Goal: Communication & Community: Participate in discussion

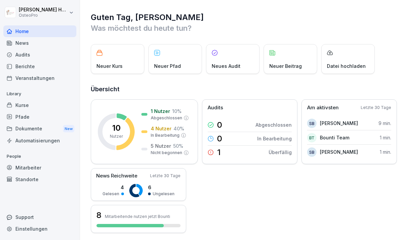
click at [25, 106] on div "Kurse" at bounding box center [39, 105] width 73 height 12
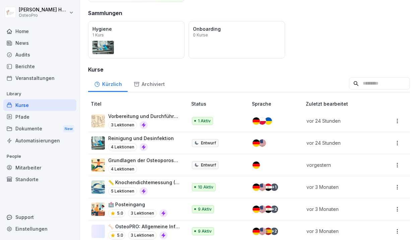
scroll to position [79, 0]
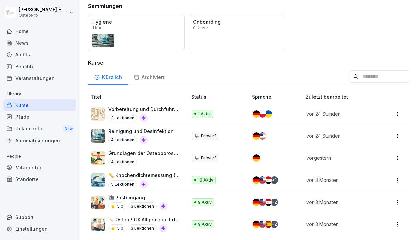
click at [125, 154] on p "Grundlagen der Osteoporose: Prävention und Bewusstsein" at bounding box center [144, 153] width 72 height 7
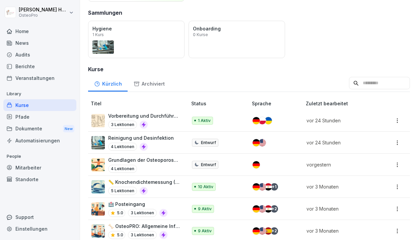
scroll to position [79, 0]
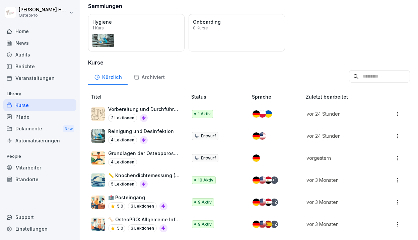
click at [127, 131] on p "Reinigung und Desinfektion" at bounding box center [141, 131] width 66 height 7
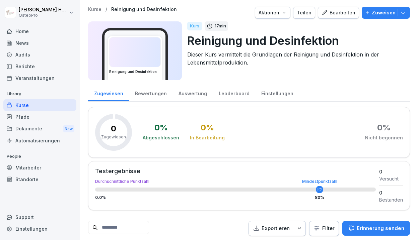
scroll to position [20, 0]
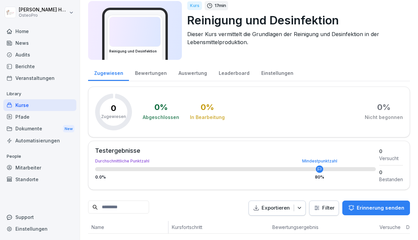
click at [150, 73] on div "Bewertungen" at bounding box center [151, 72] width 44 height 17
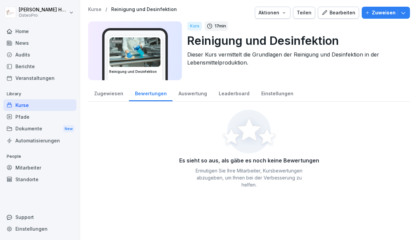
click at [191, 94] on div "Auswertung" at bounding box center [192, 92] width 40 height 17
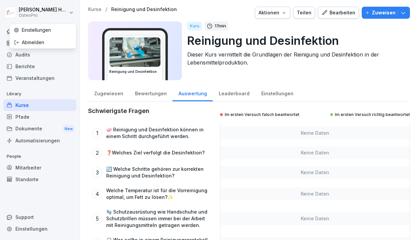
click at [30, 11] on html "Arne Hennig OsteoPro Home News Audits Berichte Veranstaltungen Library Kurse Pf…" at bounding box center [209, 120] width 418 height 240
click at [43, 64] on html "Arne Hennig OsteoPro Home News Audits Berichte Veranstaltungen Library Kurse Pf…" at bounding box center [209, 120] width 418 height 240
click at [32, 32] on div "Home" at bounding box center [39, 31] width 73 height 12
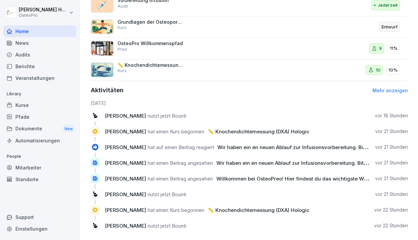
scroll to position [318, 0]
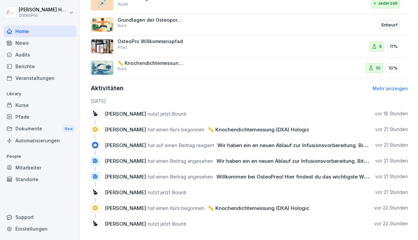
click at [155, 65] on p "📏 Knochendichtemessung (DXA) Hologic" at bounding box center [151, 63] width 67 height 6
click at [154, 65] on p "📏 Knochendichtemessung (DXA) Hologic" at bounding box center [151, 63] width 67 height 6
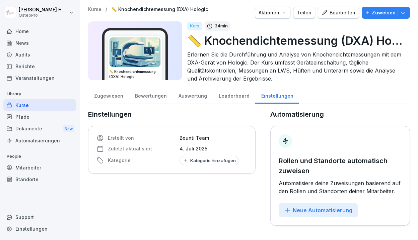
click at [27, 117] on div "Pfade" at bounding box center [39, 117] width 73 height 12
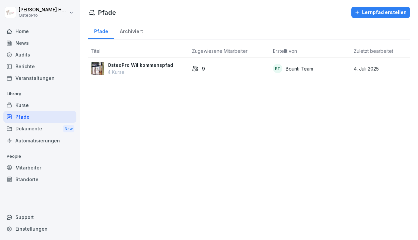
click at [24, 30] on div "Home" at bounding box center [39, 31] width 73 height 12
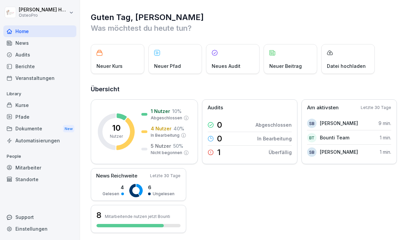
click at [112, 59] on div "Neuer Kurs" at bounding box center [118, 59] width 54 height 30
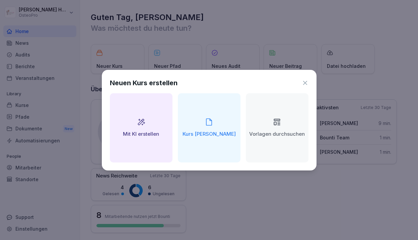
click at [304, 83] on icon at bounding box center [305, 83] width 4 height 4
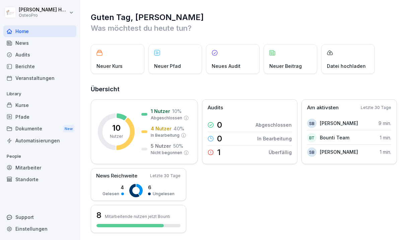
click at [177, 55] on div "Neuer Pfad" at bounding box center [175, 59] width 54 height 30
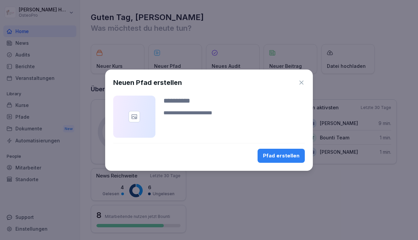
click at [301, 82] on icon "button" at bounding box center [301, 83] width 4 height 4
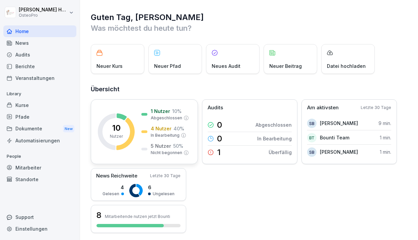
click at [159, 146] on p "5 Nutzer" at bounding box center [161, 146] width 20 height 7
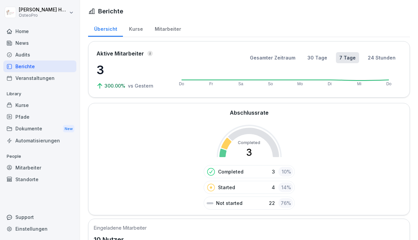
click at [135, 26] on div "Kurse" at bounding box center [136, 28] width 26 height 17
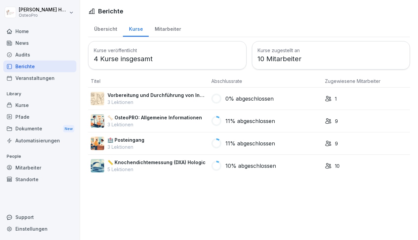
click at [127, 97] on p "Vorbereitung und Durchführung von Infusionen" at bounding box center [156, 95] width 98 height 7
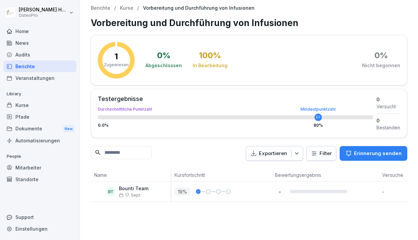
click at [28, 77] on div "Veranstaltungen" at bounding box center [39, 78] width 73 height 12
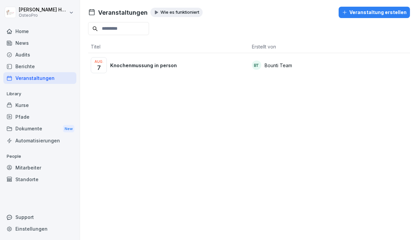
click at [23, 41] on div "News" at bounding box center [39, 43] width 73 height 12
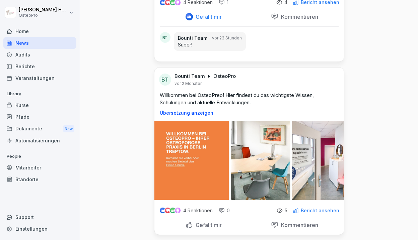
scroll to position [102, 0]
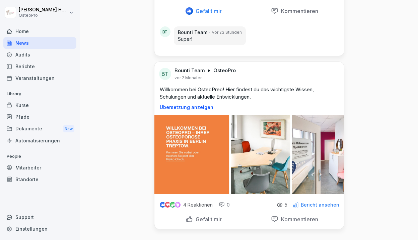
click at [288, 219] on p "Kommentieren" at bounding box center [298, 219] width 40 height 7
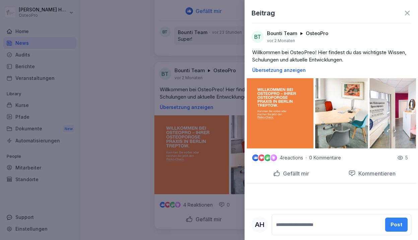
click at [288, 228] on textarea at bounding box center [328, 224] width 106 height 13
type textarea "***"
click at [397, 223] on div "Post" at bounding box center [397, 224] width 12 height 7
click at [106, 194] on div at bounding box center [209, 120] width 418 height 240
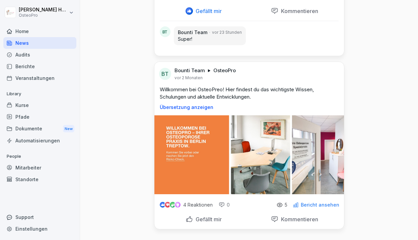
click at [24, 106] on div "Kurse" at bounding box center [39, 105] width 73 height 12
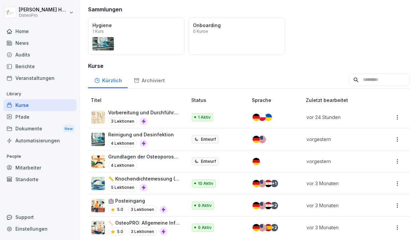
scroll to position [79, 0]
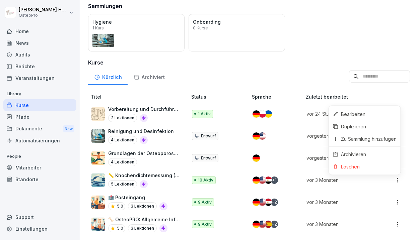
click at [396, 179] on html "Arne Hennig OsteoPro Home News Audits Berichte Veranstaltungen Library Kurse Pf…" at bounding box center [209, 120] width 418 height 240
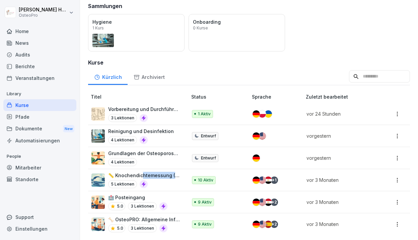
click at [141, 178] on html "Arne Hennig OsteoPro Home News Audits Berichte Veranstaltungen Library Kurse Pf…" at bounding box center [209, 120] width 418 height 240
click at [132, 173] on p "📏 Knochendichtemessung (DXA) Hologic" at bounding box center [144, 175] width 72 height 7
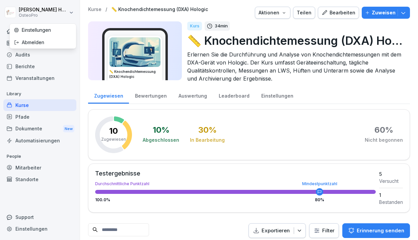
click at [35, 13] on html "[PERSON_NAME] OsteoPro Home News Audits Berichte Veranstaltungen Library Kurse …" at bounding box center [209, 120] width 418 height 240
click at [47, 67] on html "[PERSON_NAME] OsteoPro Home News Audits Berichte Veranstaltungen Library Kurse …" at bounding box center [209, 120] width 418 height 240
